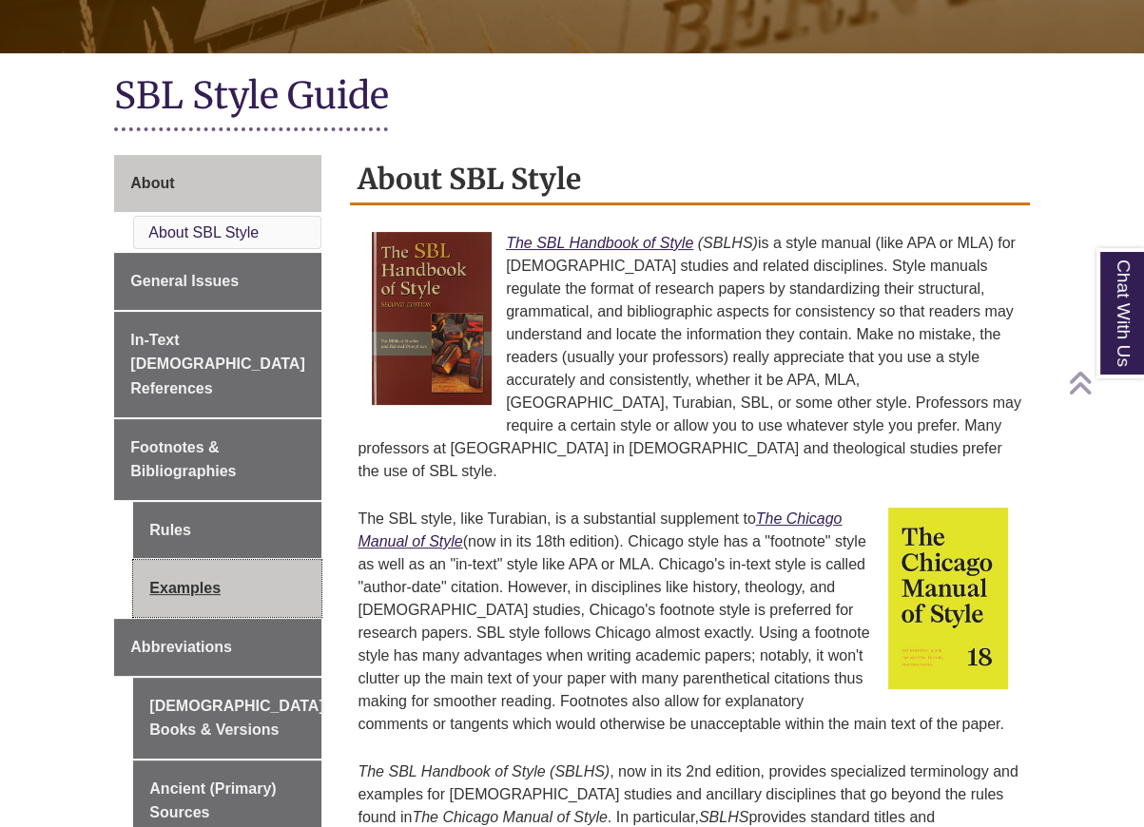
scroll to position [380, 0]
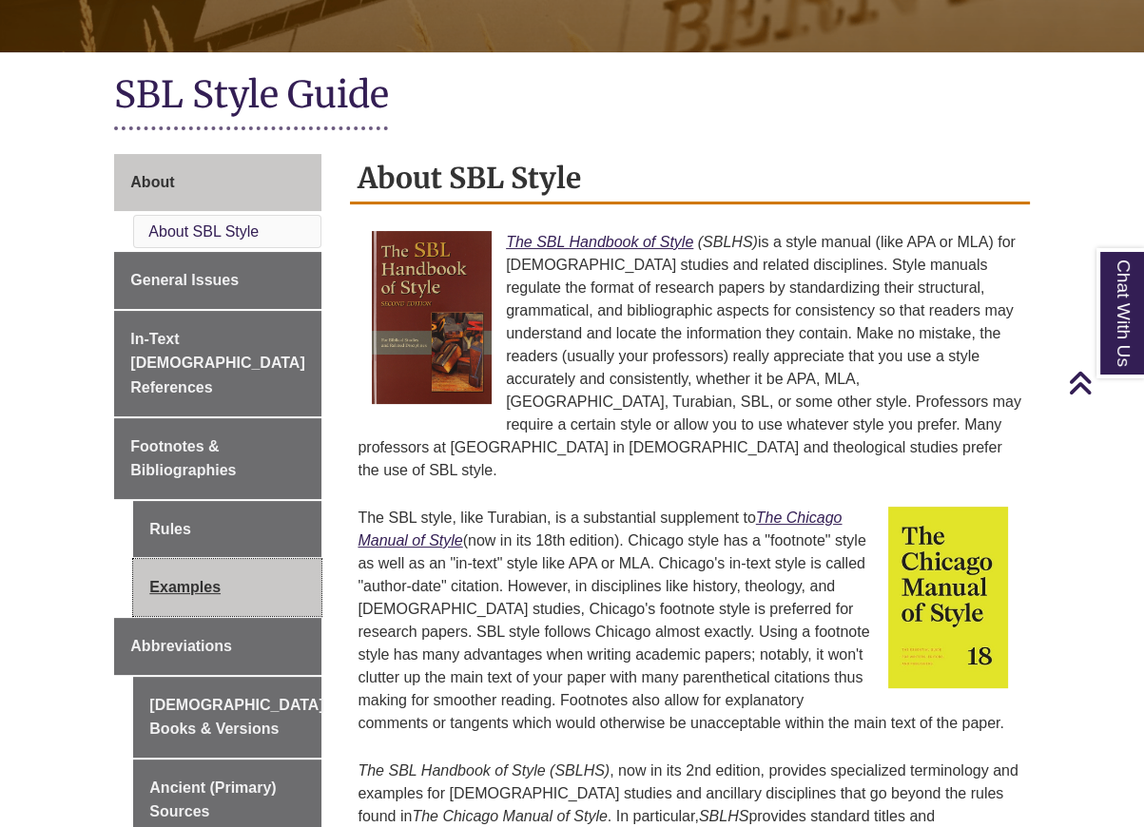
click at [201, 559] on link "Examples" at bounding box center [227, 587] width 188 height 57
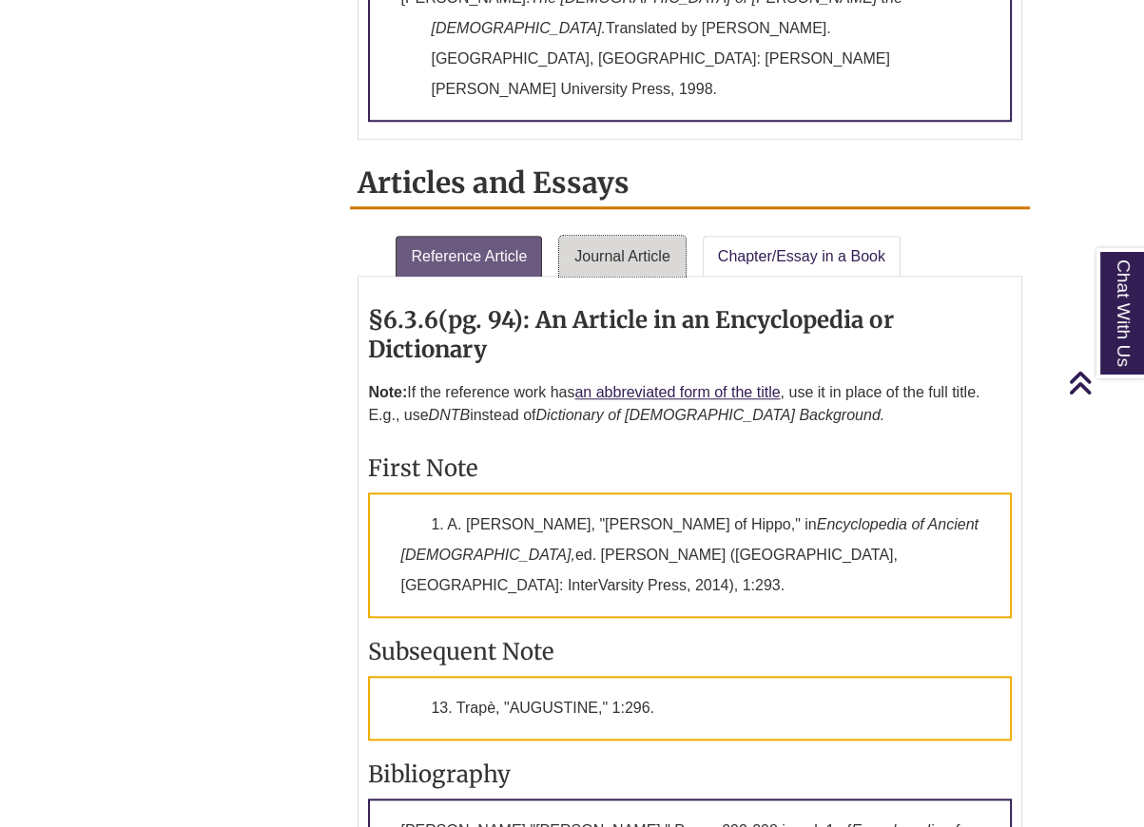
click at [638, 236] on link "Journal Article" at bounding box center [622, 257] width 126 height 42
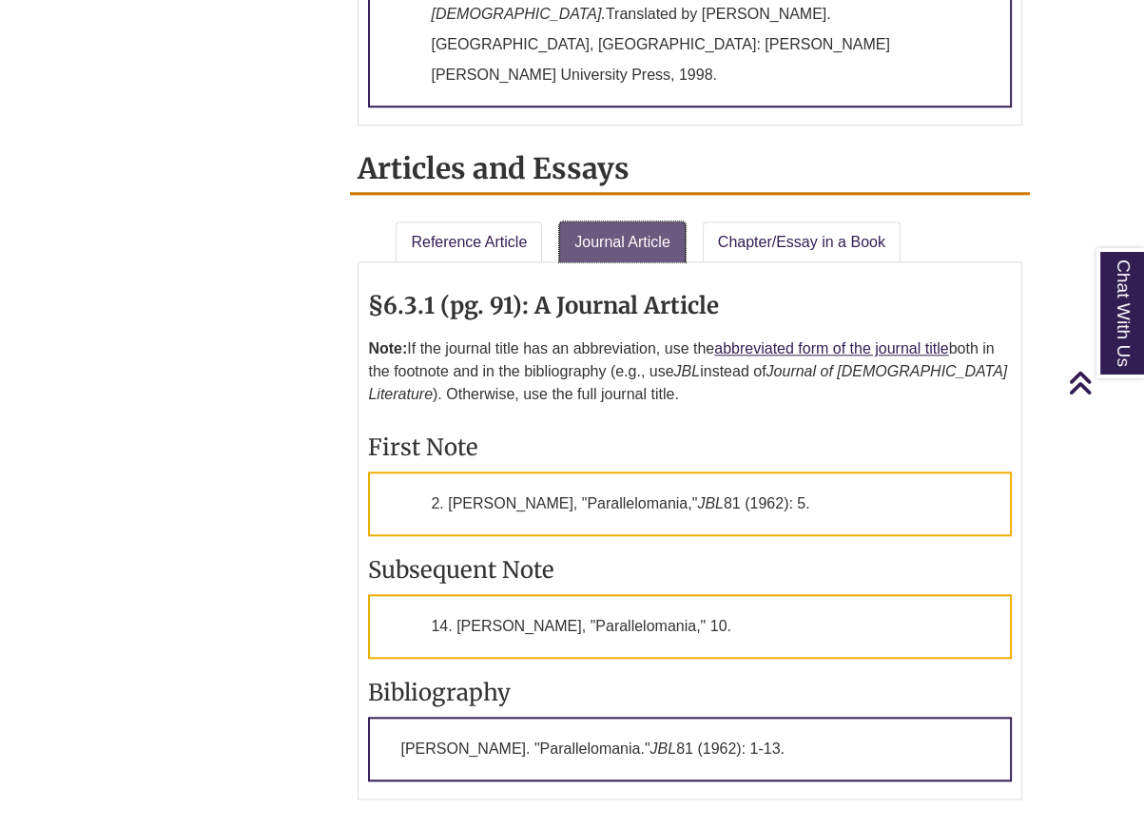
scroll to position [2091, 0]
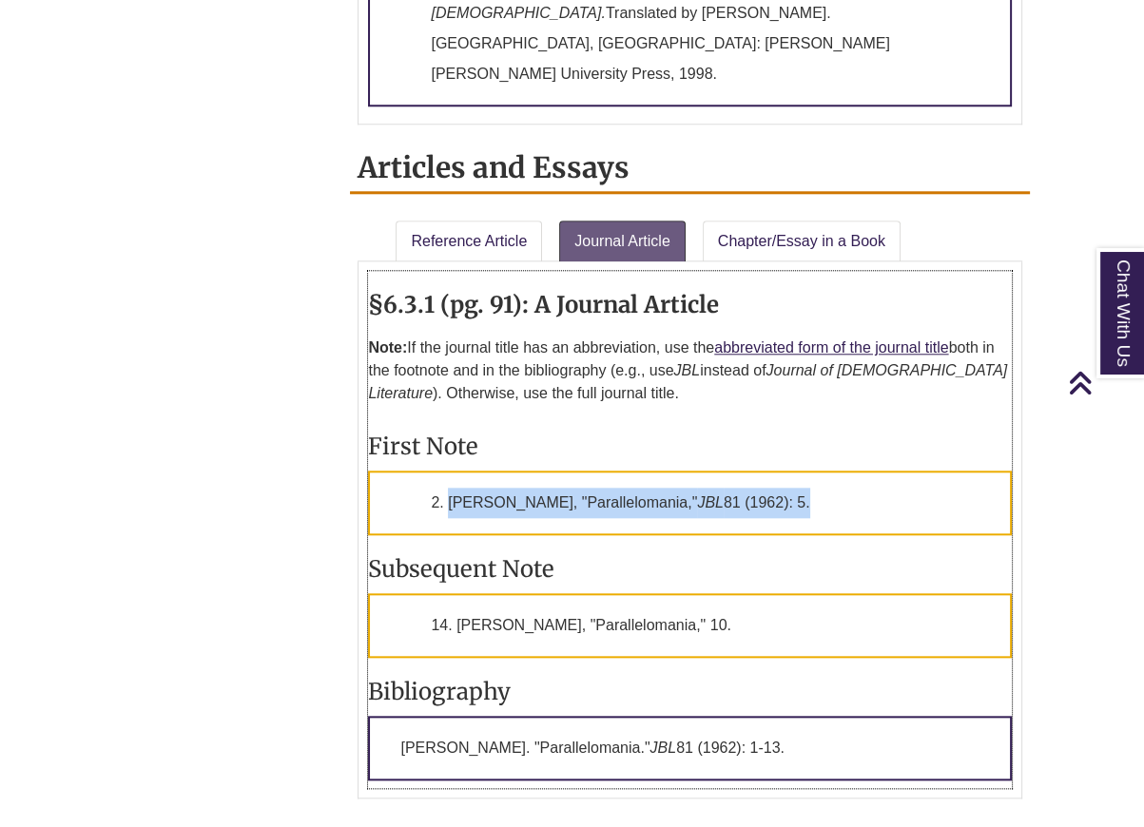
drag, startPoint x: 448, startPoint y: 376, endPoint x: 802, endPoint y: 369, distance: 353.8
click at [802, 471] on p "2. [PERSON_NAME], "Parallelomania," JBL 81 (1962): 5." at bounding box center [689, 503] width 643 height 65
copy p "[PERSON_NAME], "Parallelomania," JBL 81 (1962): 5"
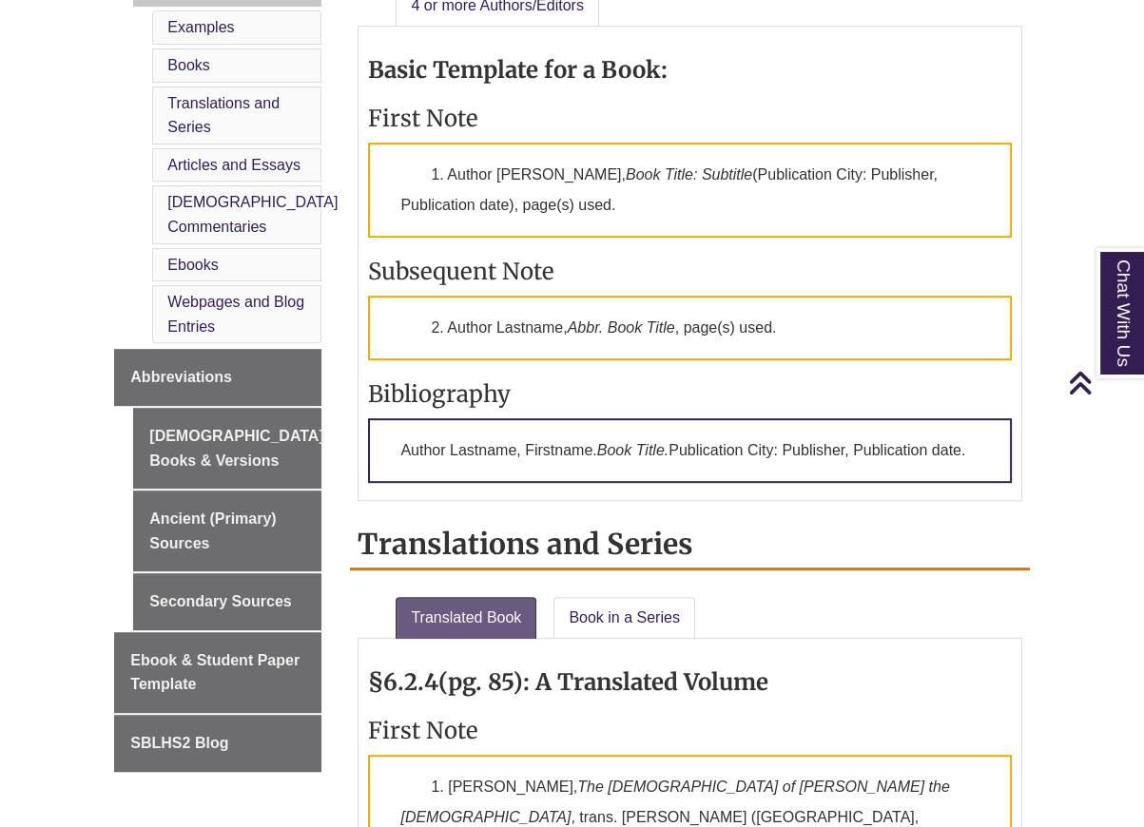
scroll to position [760, 0]
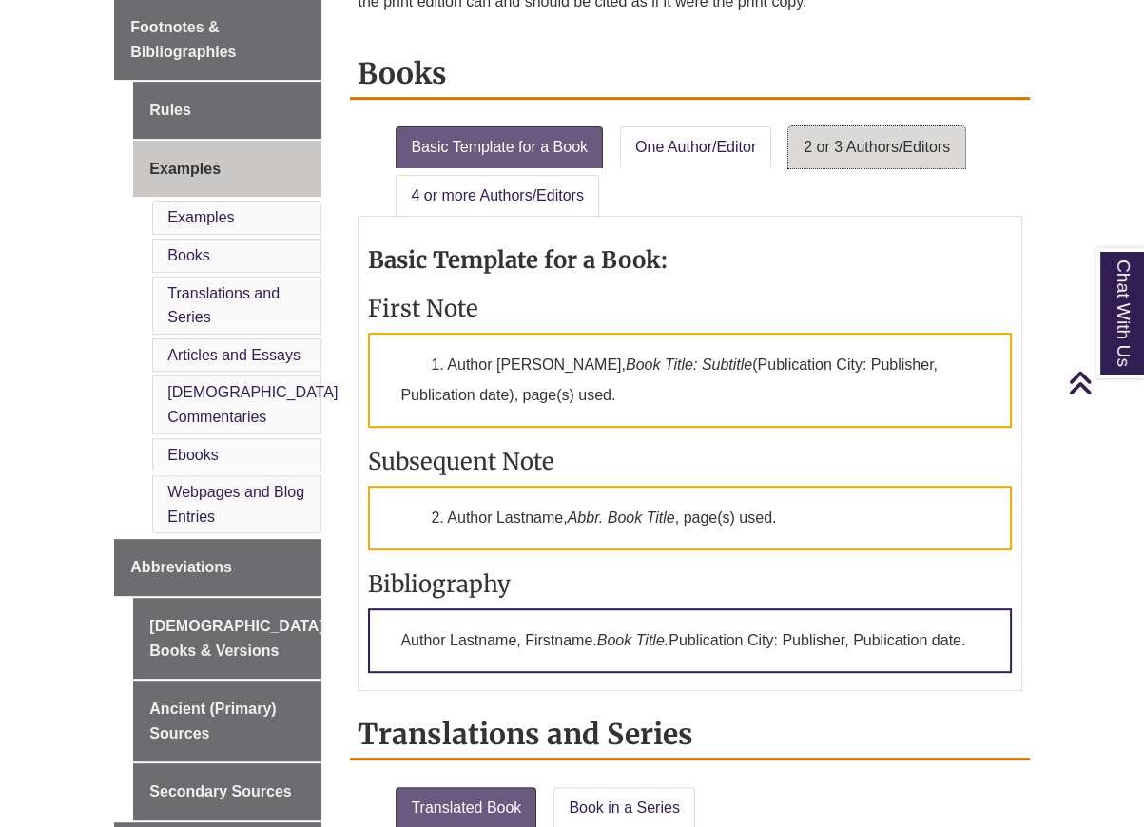
click at [874, 157] on link "2 or 3 Authors/Editors" at bounding box center [876, 147] width 177 height 42
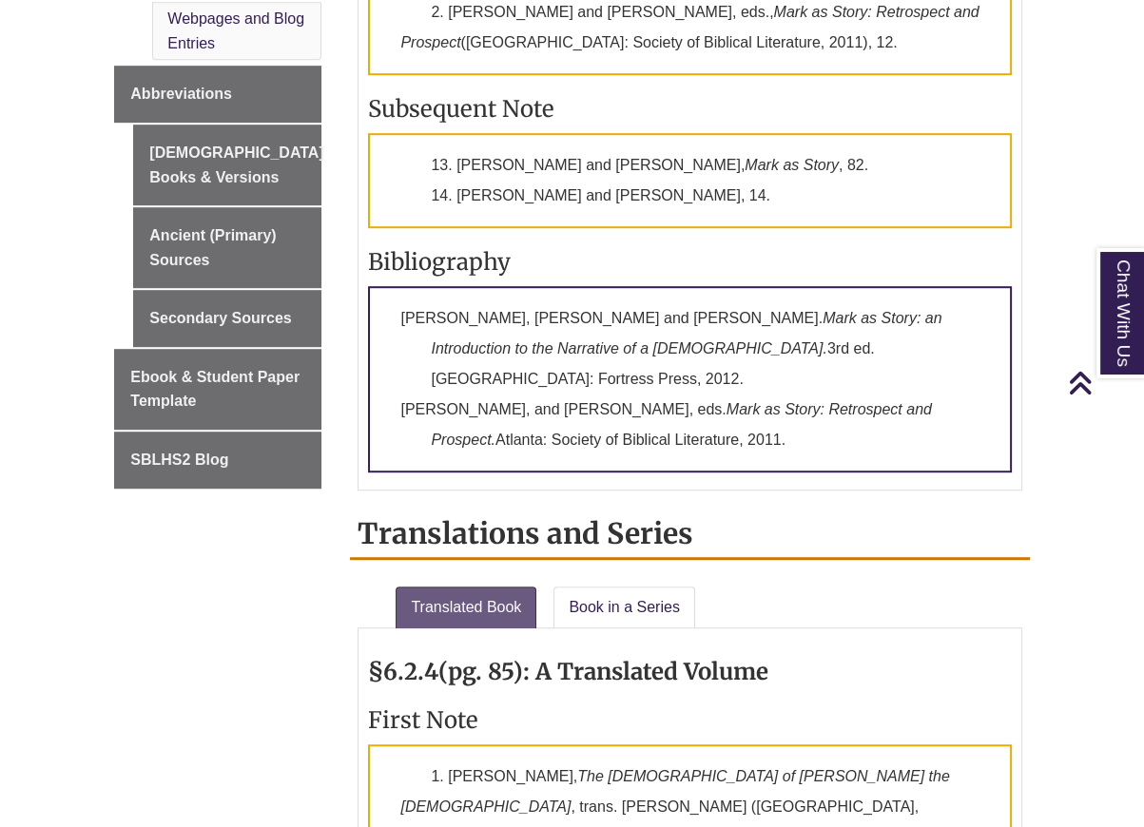
scroll to position [1234, 0]
